Goal: Information Seeking & Learning: Learn about a topic

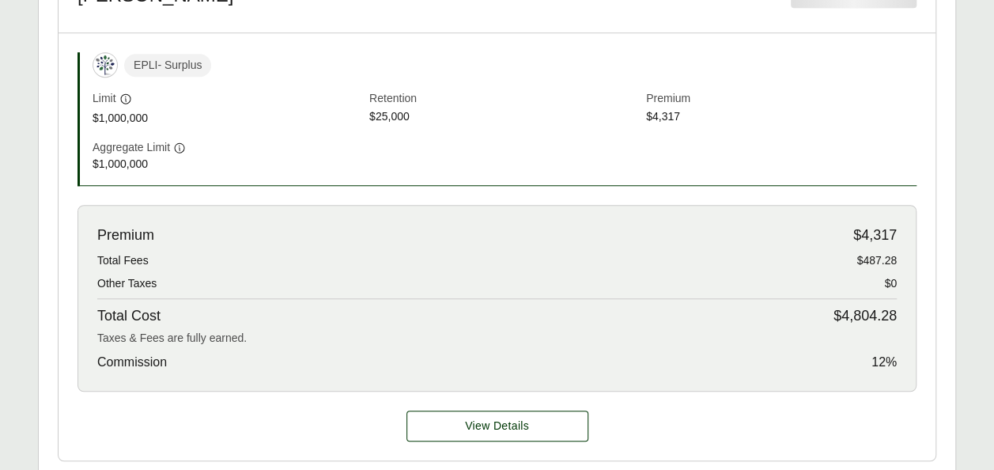
scroll to position [557, 0]
click at [487, 417] on span "View Details" at bounding box center [497, 425] width 64 height 17
click at [490, 417] on span "View Details" at bounding box center [497, 425] width 64 height 17
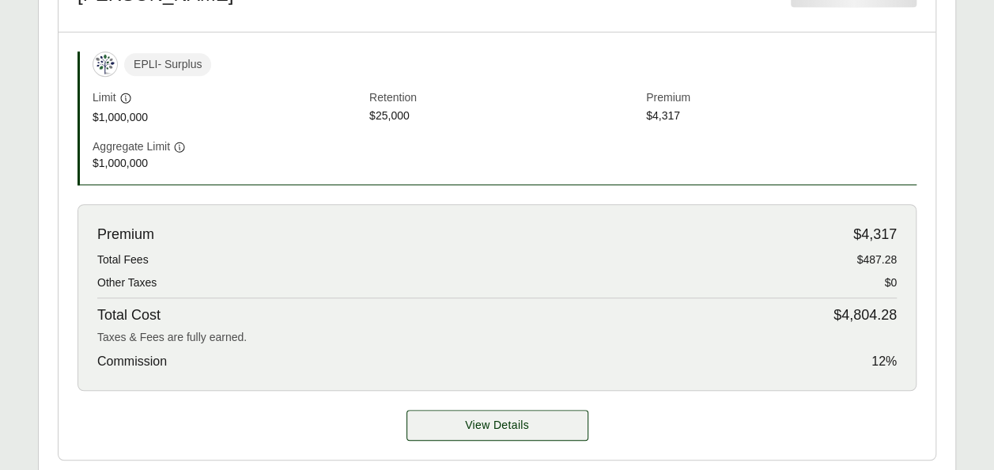
click at [490, 417] on span "View Details" at bounding box center [497, 425] width 64 height 17
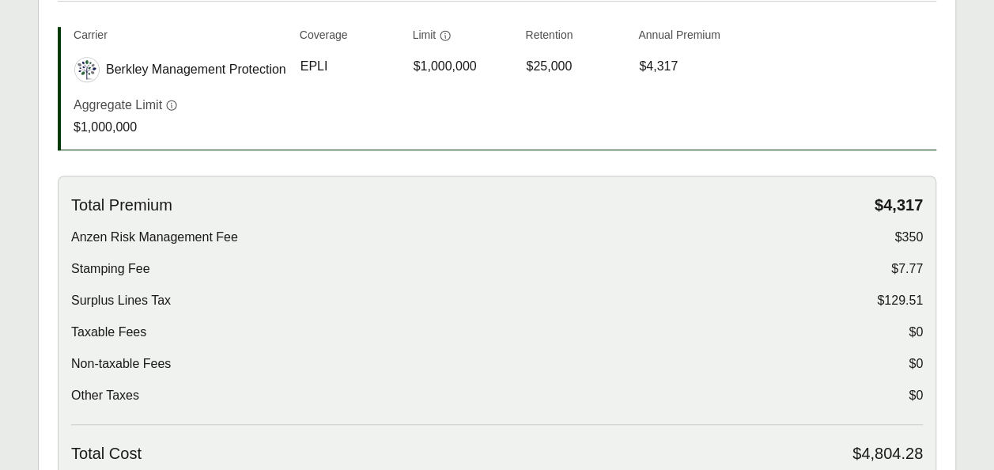
scroll to position [432, 0]
